Goal: Transaction & Acquisition: Purchase product/service

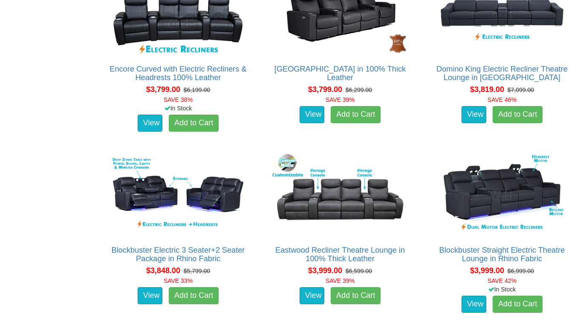
scroll to position [1882, 0]
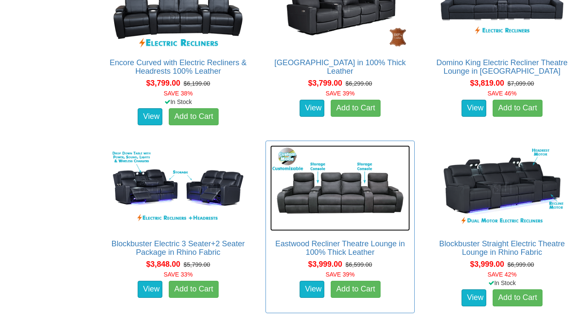
click at [339, 203] on img at bounding box center [340, 188] width 140 height 86
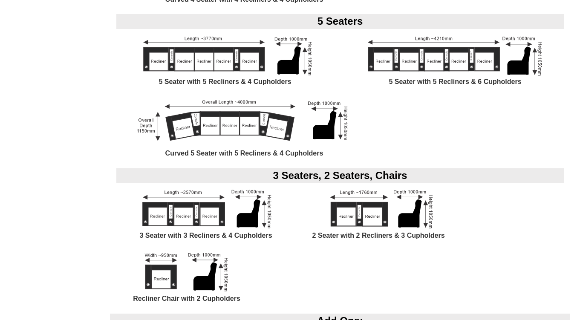
scroll to position [790, 0]
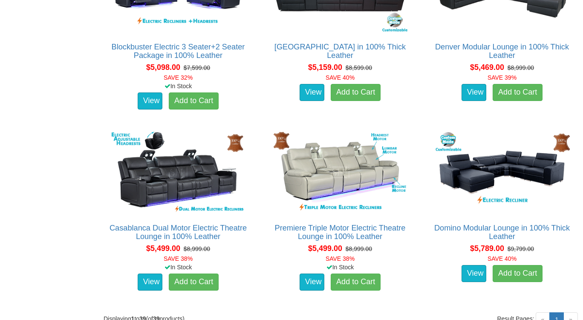
scroll to position [2624, 0]
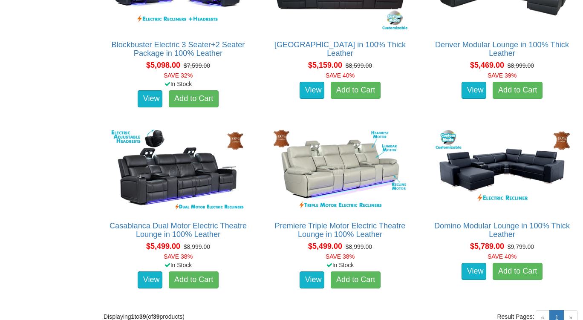
click at [425, 280] on div "Domino Modular Lounge in 100% Thick Leather Advertised price is for the 5 Seate…" at bounding box center [502, 209] width 162 height 172
